Goal: Task Accomplishment & Management: Manage account settings

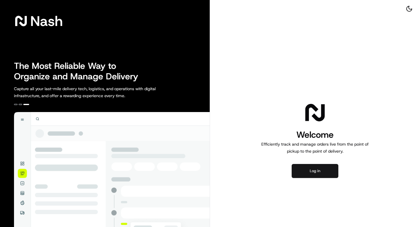
click at [319, 169] on button "Log in" at bounding box center [314, 171] width 47 height 14
